Goal: Task Accomplishment & Management: Complete application form

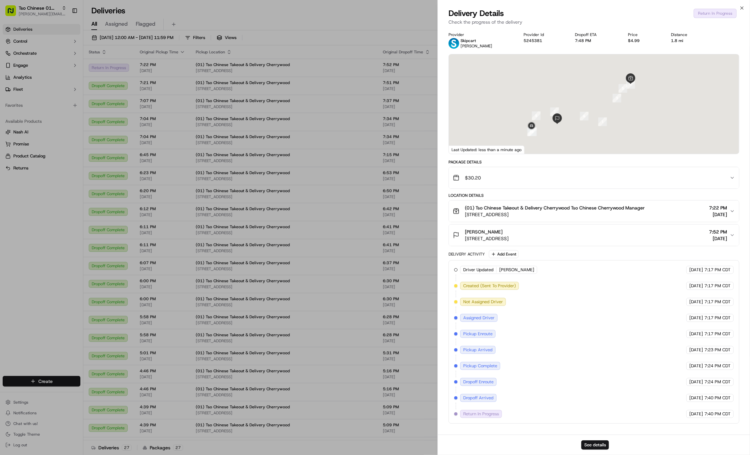
scroll to position [1, 0]
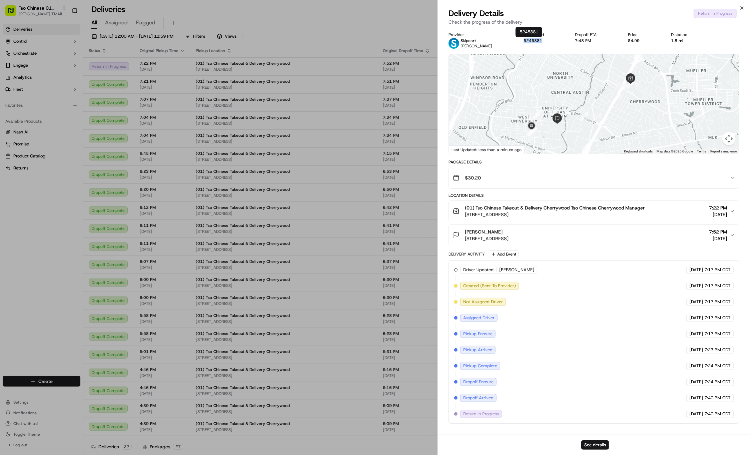
drag, startPoint x: 541, startPoint y: 41, endPoint x: 519, endPoint y: 40, distance: 22.0
click at [519, 40] on div "Provider Skipcart [PERSON_NAME] Provider Id 5245381 Dropoff ETA 7:48 PM Price $…" at bounding box center [593, 40] width 291 height 17
copy button "5245381"
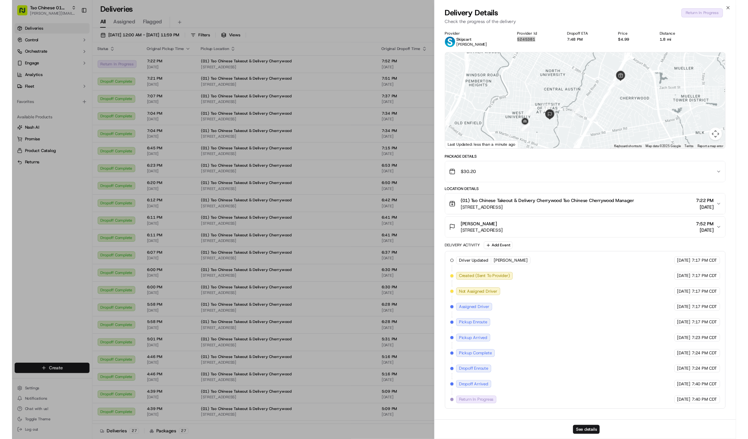
scroll to position [0, 0]
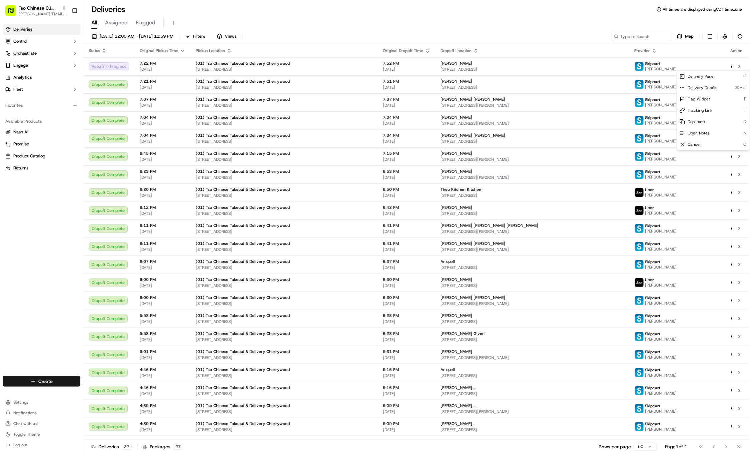
click at [730, 65] on html "Tso Chinese 01 Cherrywood [PERSON_NAME][EMAIL_ADDRESS][DOMAIN_NAME] Toggle Side…" at bounding box center [375, 227] width 750 height 455
click at [604, 51] on html "Tso Chinese 01 Cherrywood [PERSON_NAME][EMAIL_ADDRESS][DOMAIN_NAME] Toggle Side…" at bounding box center [375, 227] width 750 height 455
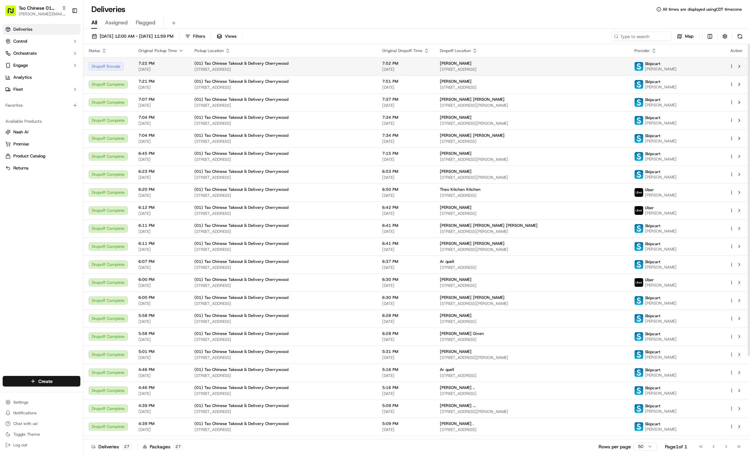
click at [726, 68] on td at bounding box center [736, 66] width 25 height 18
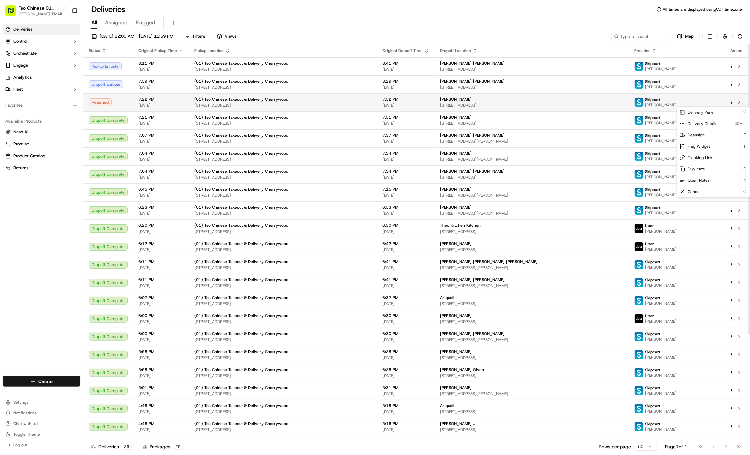
click at [730, 102] on html "Tso Chinese 01 Cherrywood [PERSON_NAME][EMAIL_ADDRESS][DOMAIN_NAME] Toggle Side…" at bounding box center [375, 227] width 750 height 455
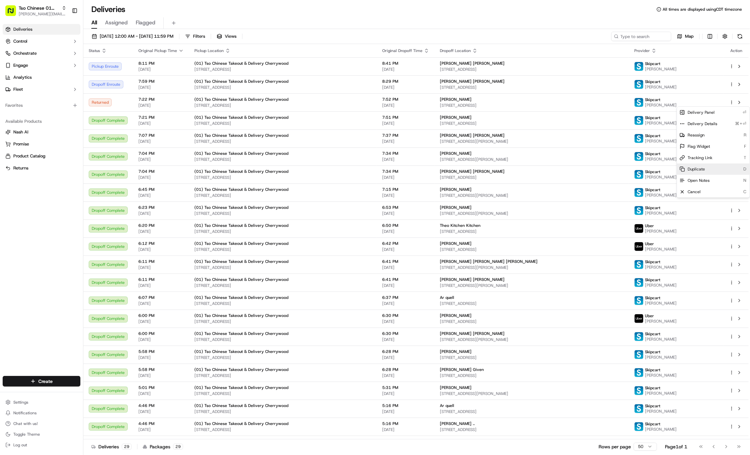
click at [714, 164] on div "Duplicate D" at bounding box center [713, 168] width 73 height 11
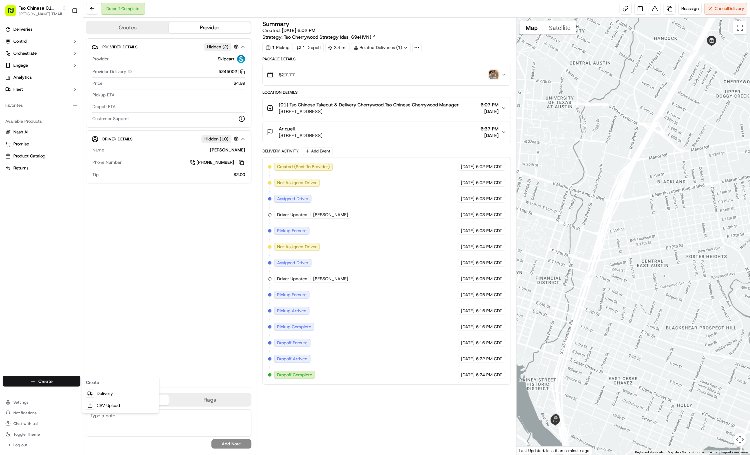
click at [37, 379] on html "Tso Chinese 01 Cherrywood jason@tsochinese.com Toggle Sidebar Deliveries Contro…" at bounding box center [375, 227] width 750 height 455
click at [107, 391] on link "Delivery" at bounding box center [120, 393] width 74 height 12
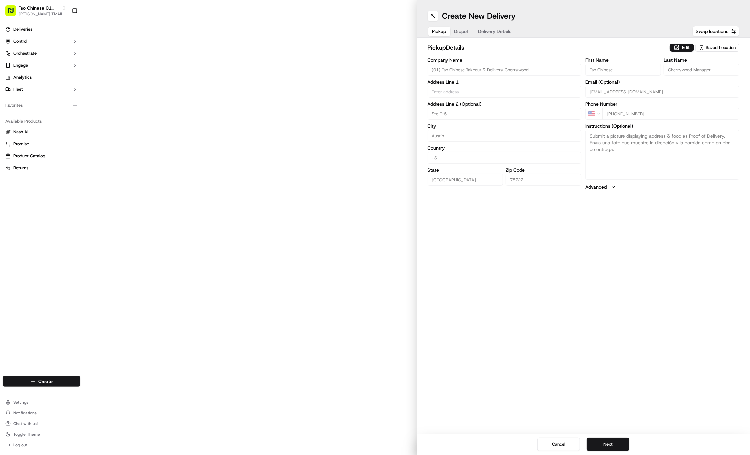
type input "3909 N Interstate Hwy 35"
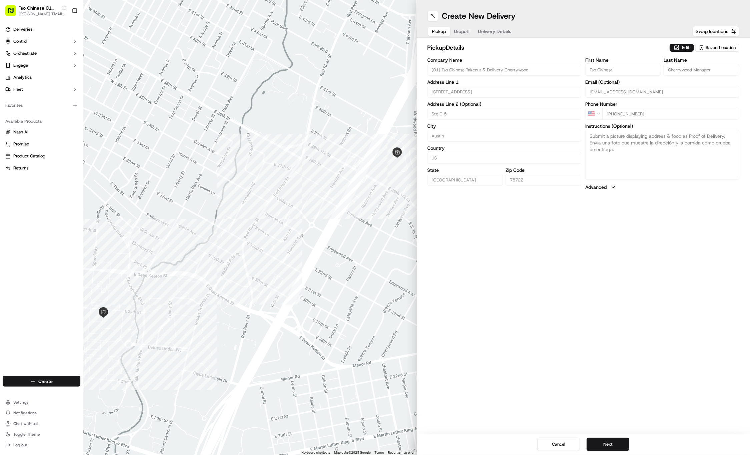
click at [463, 32] on span "Dropoff" at bounding box center [462, 31] width 16 height 7
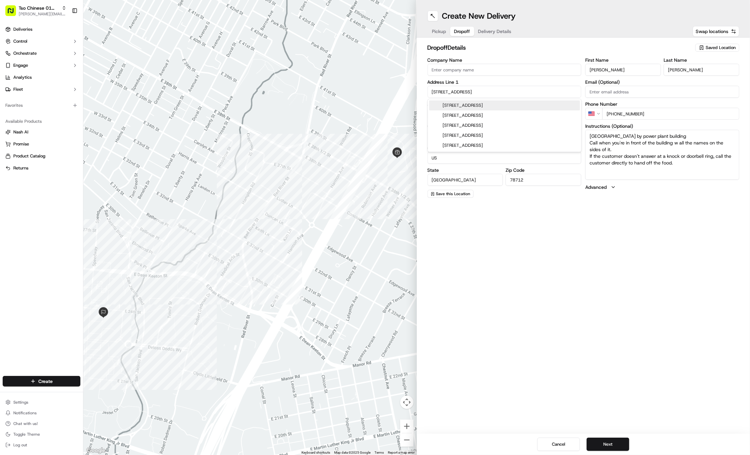
drag, startPoint x: 467, startPoint y: 91, endPoint x: 426, endPoint y: 91, distance: 41.7
click at [511, 105] on div "302 East 26 1/2 Street, Austin, TX" at bounding box center [504, 105] width 151 height 10
type input "302 E 26 1/2 St, Austin, TX 78712, USA"
type input "United States"
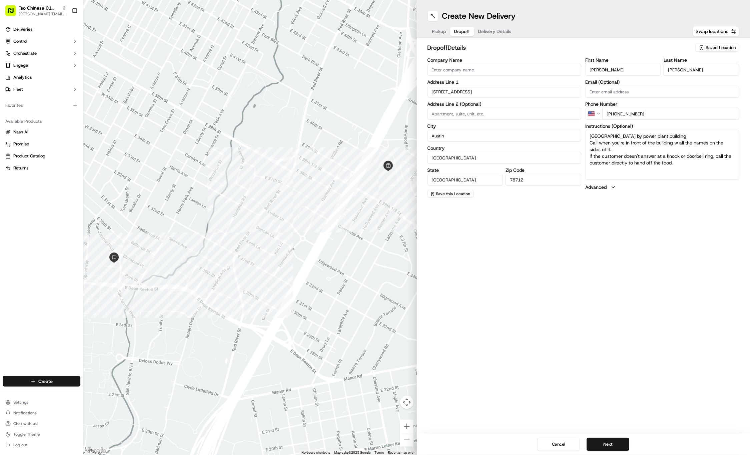
click at [490, 89] on input "302 East 26 1/2 Street" at bounding box center [504, 92] width 154 height 12
click at [517, 105] on div "302 West 26th Street, Austin, TX" at bounding box center [504, 105] width 151 height 10
type input "302 West 26th Street"
type input "78705"
click at [489, 91] on input "302 West 26th Street" at bounding box center [504, 92] width 154 height 12
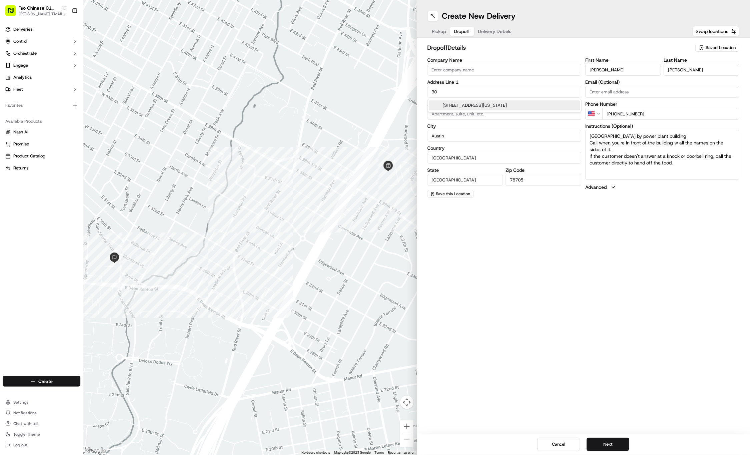
type input "3"
click at [500, 106] on div "701 East Dean Keeton Street, Austin, TX" at bounding box center [504, 105] width 151 height 10
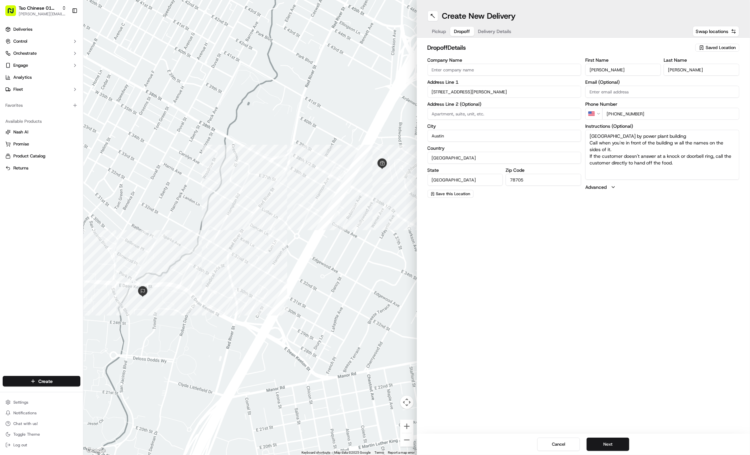
type input "701 East Dean Keeton Street"
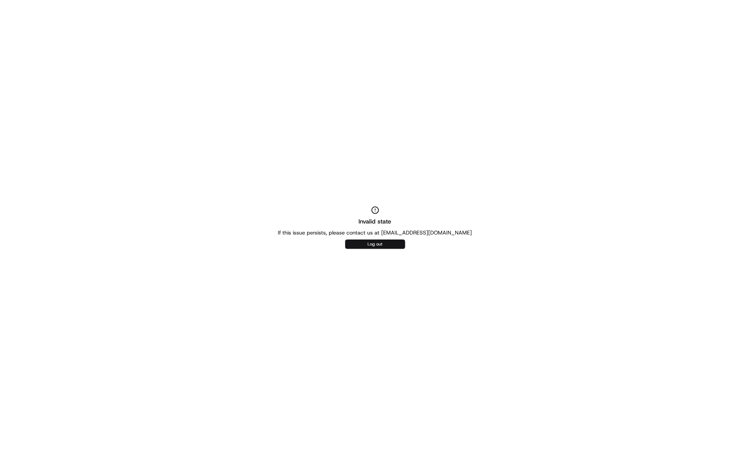
click at [377, 244] on button "Log out" at bounding box center [375, 243] width 60 height 9
